Goal: Information Seeking & Learning: Learn about a topic

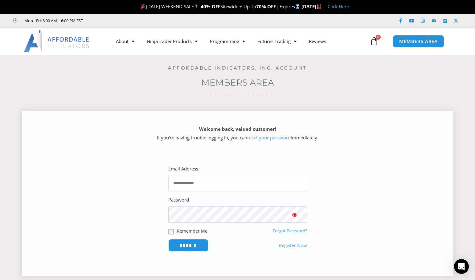
click at [240, 182] on input "Email Address" at bounding box center [237, 183] width 139 height 16
type input "**********"
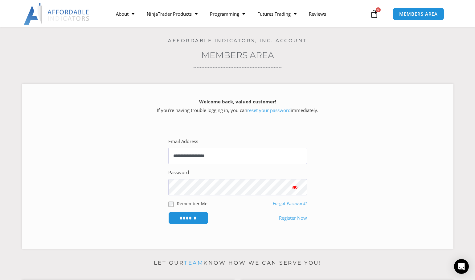
scroll to position [51, 0]
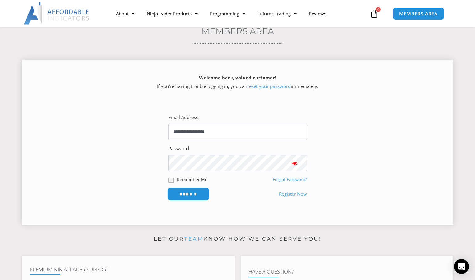
click at [187, 195] on input "******" at bounding box center [188, 194] width 42 height 13
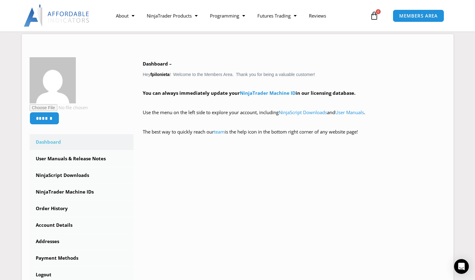
scroll to position [103, 0]
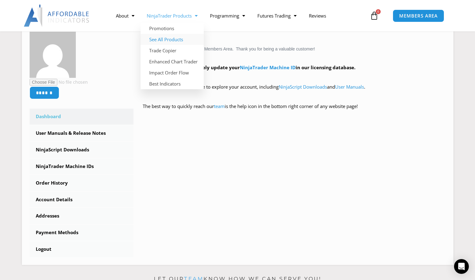
click at [177, 39] on link "See All Products" at bounding box center [171, 39] width 63 height 11
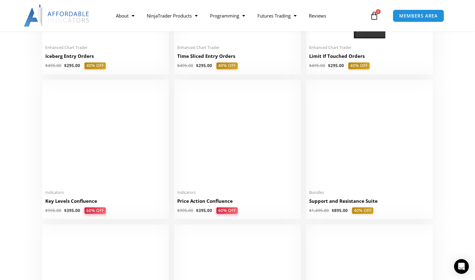
scroll to position [822, 0]
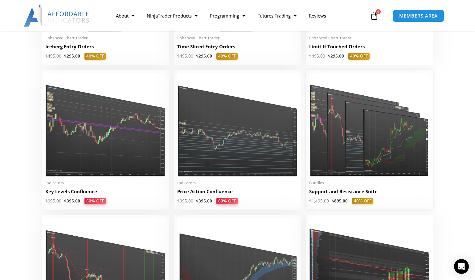
click at [355, 136] on img at bounding box center [369, 125] width 120 height 104
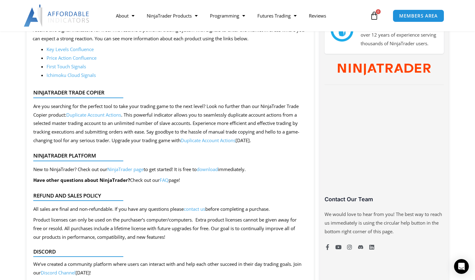
scroll to position [308, 0]
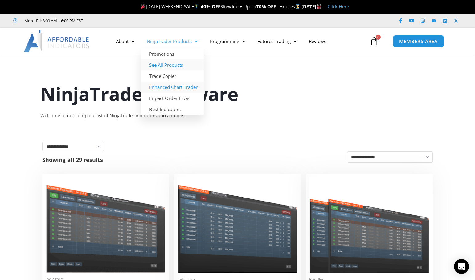
click at [178, 88] on link "Enhanced Chart Trader" at bounding box center [171, 87] width 63 height 11
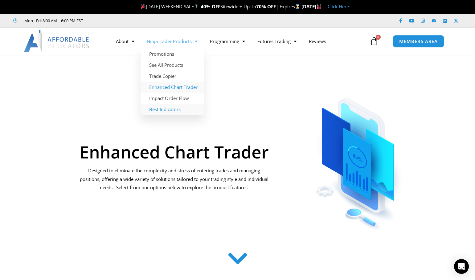
click at [169, 110] on link "Best Indicators" at bounding box center [171, 109] width 63 height 11
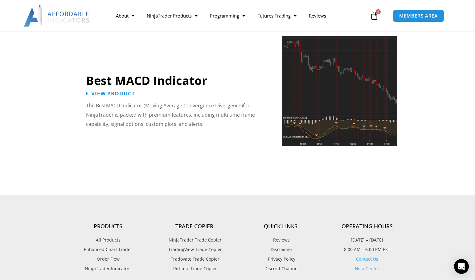
scroll to position [1335, 0]
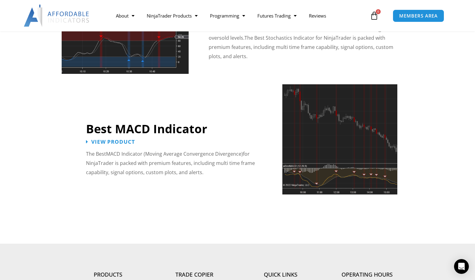
click at [326, 147] on img at bounding box center [339, 139] width 115 height 110
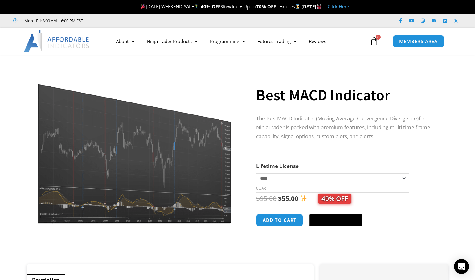
click at [187, 138] on img at bounding box center [134, 145] width 198 height 159
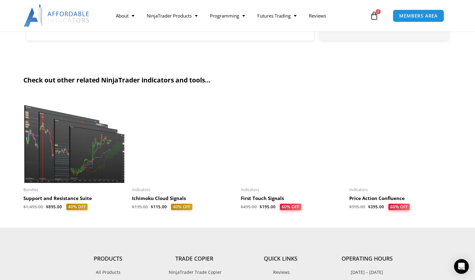
scroll to position [411, 0]
